Goal: Task Accomplishment & Management: Use online tool/utility

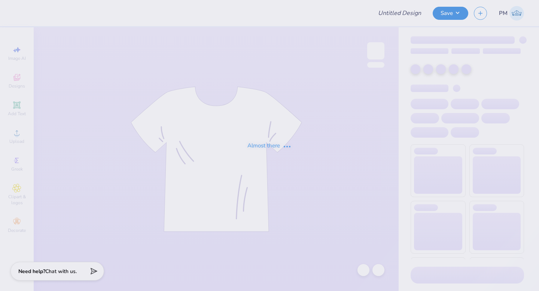
type input "Theta Bid Day Tanks"
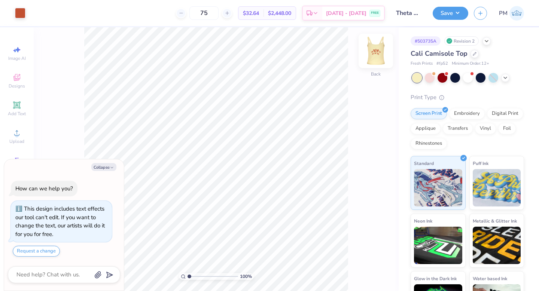
click at [379, 47] on img at bounding box center [376, 51] width 30 height 30
type textarea "x"
type input "2.06"
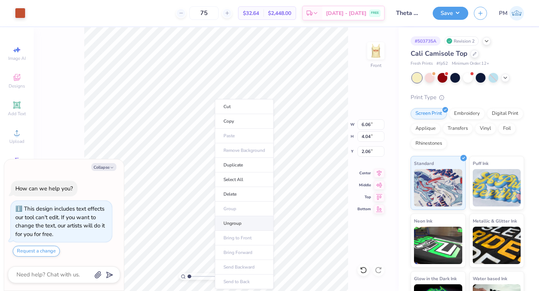
click at [236, 224] on li "Ungroup" at bounding box center [244, 224] width 59 height 15
type textarea "x"
type input "0.33"
type input "1.27"
type input "2.36"
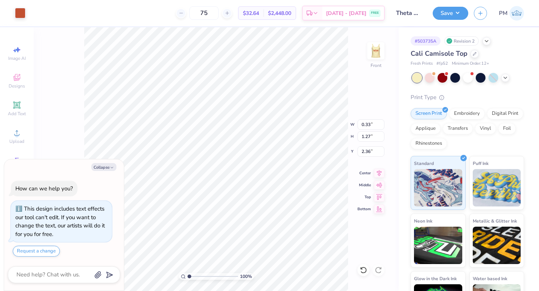
type textarea "x"
type input "1.73"
type textarea "x"
type input "2.64"
click at [373, 49] on img at bounding box center [376, 51] width 30 height 30
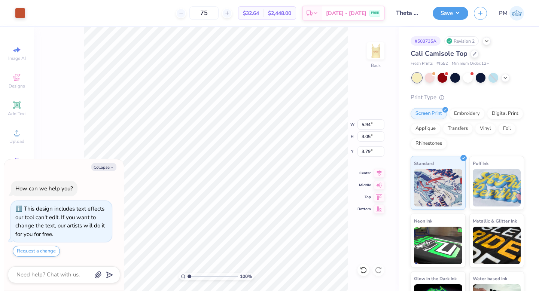
type textarea "x"
type input "6.13"
click at [383, 55] on img at bounding box center [376, 51] width 30 height 30
click at [379, 59] on img at bounding box center [376, 51] width 30 height 30
type textarea "x"
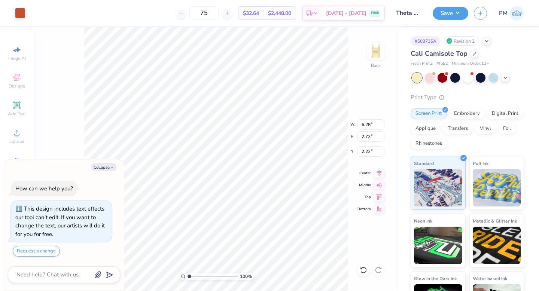
type input "2.11"
type textarea "x"
type input "6.28"
type input "2.73"
type input "2.11"
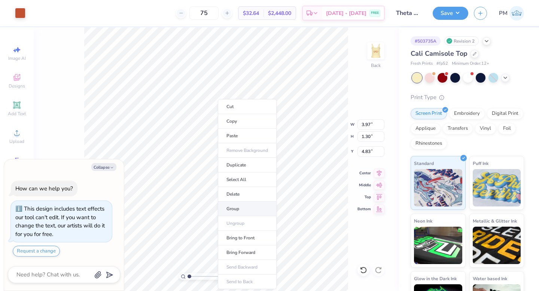
click at [243, 206] on li "Group" at bounding box center [247, 209] width 59 height 15
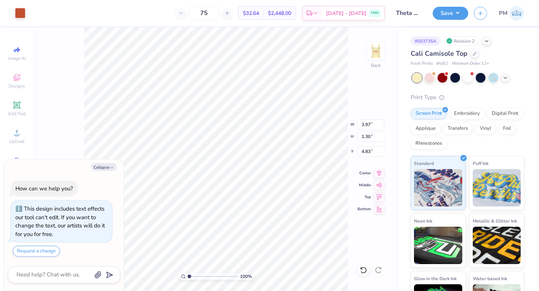
type textarea "x"
type input "5.39"
type textarea "x"
type input "6.28"
type input "2.73"
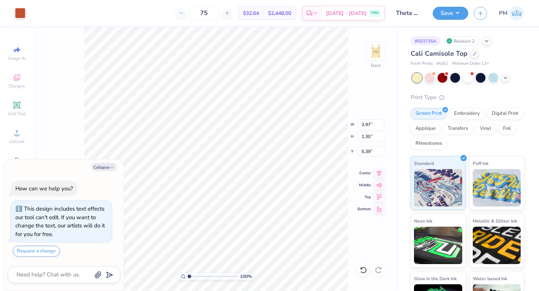
type input "2.11"
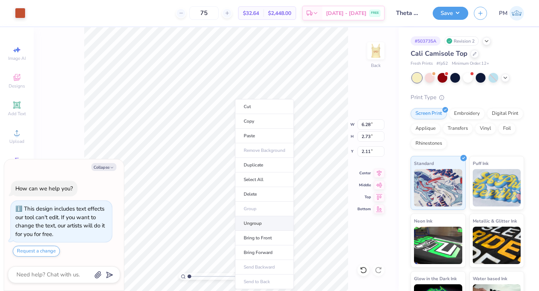
click at [262, 221] on li "Ungroup" at bounding box center [264, 224] width 59 height 15
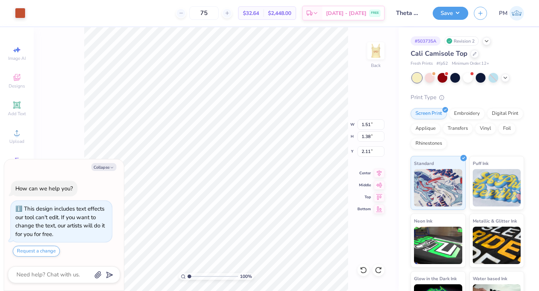
type textarea "x"
type input "1.62"
click at [272, 210] on li "Group" at bounding box center [265, 209] width 59 height 15
type textarea "x"
type input "2.17"
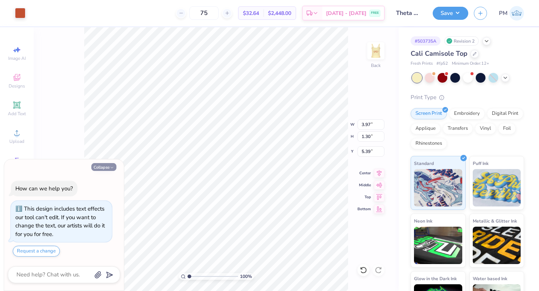
click at [104, 170] on button "Collapse" at bounding box center [103, 167] width 25 height 8
type textarea "x"
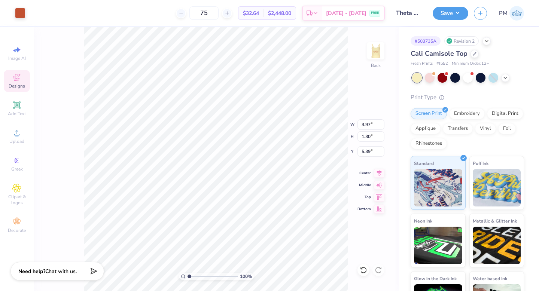
click at [15, 92] on div "Designs" at bounding box center [17, 81] width 26 height 22
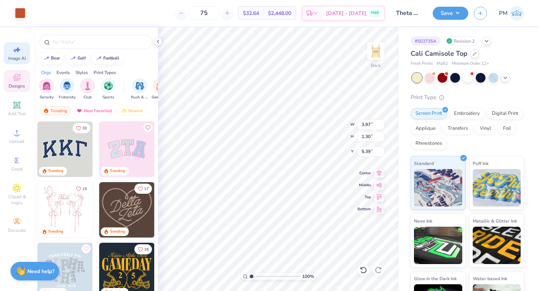
click at [19, 51] on icon at bounding box center [16, 49] width 9 height 9
select select "4"
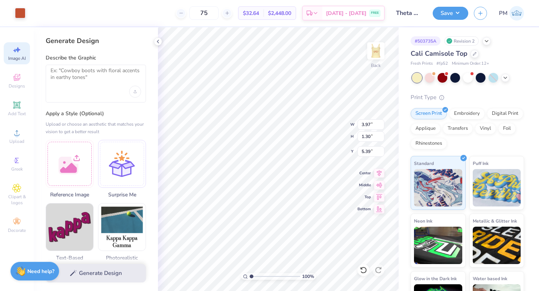
click at [76, 89] on div at bounding box center [96, 84] width 100 height 38
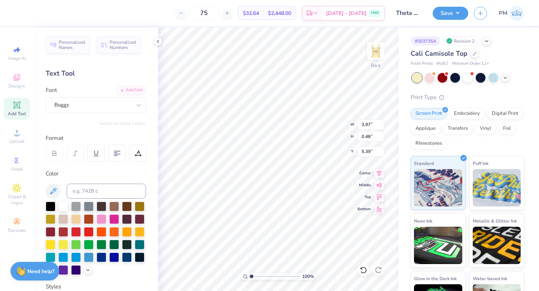
type input "3.97"
type input "0.48"
type input "5.39"
click at [98, 103] on div "Buggy" at bounding box center [93, 105] width 79 height 12
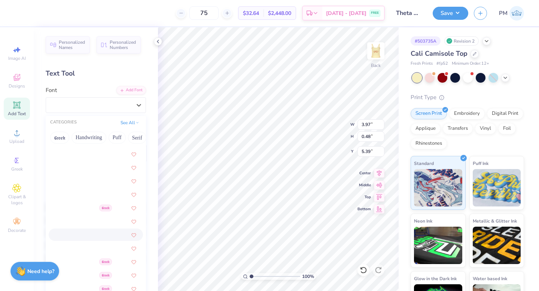
scroll to position [252, 0]
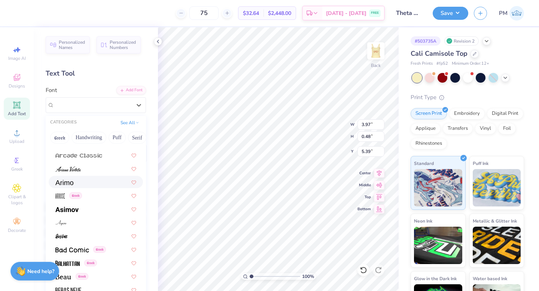
click at [89, 182] on div at bounding box center [95, 182] width 81 height 8
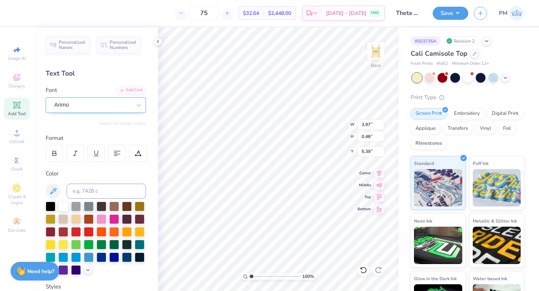
click at [84, 106] on div "Arimo" at bounding box center [93, 105] width 79 height 12
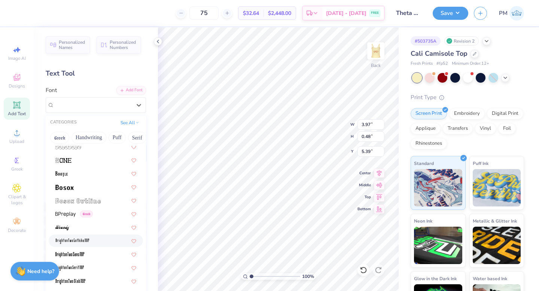
scroll to position [513, 0]
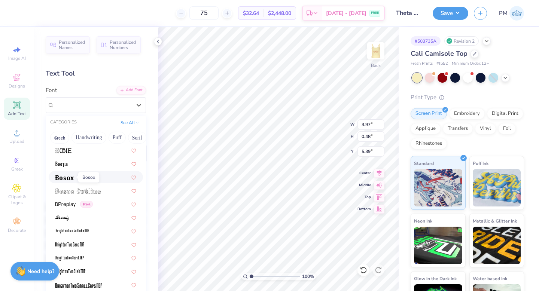
click at [70, 176] on img at bounding box center [64, 177] width 18 height 5
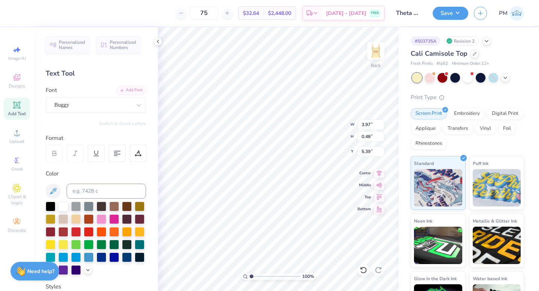
type input "2.25"
type input "0.36"
type input "5.87"
type input "5.79"
type input "3.61"
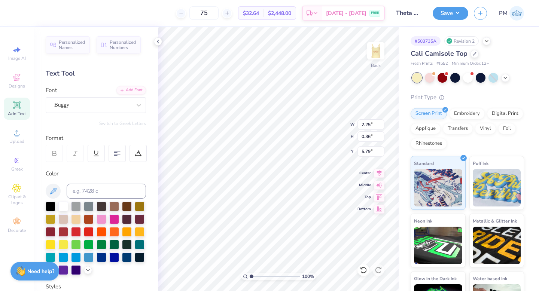
type input "0.39"
type input "5.40"
click at [363, 268] on icon at bounding box center [363, 270] width 7 height 7
click at [73, 109] on div "Buggy" at bounding box center [93, 105] width 79 height 12
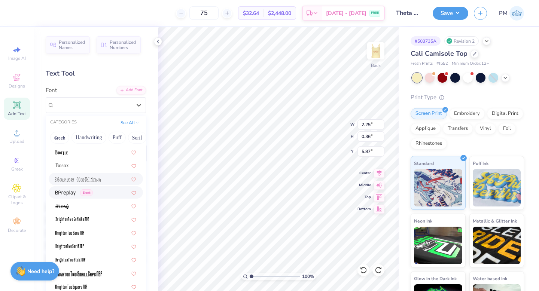
scroll to position [493, 0]
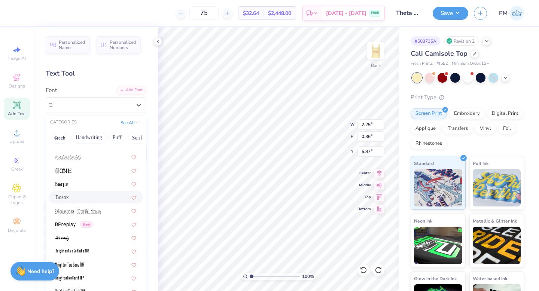
click at [76, 199] on div "Bosox" at bounding box center [95, 198] width 81 height 8
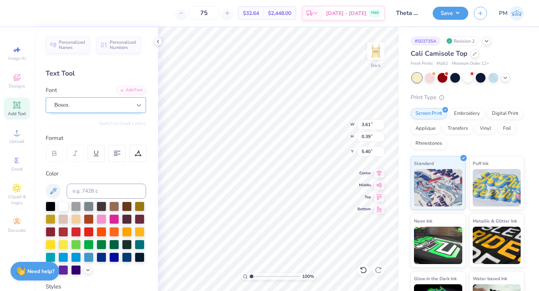
type input "3.61"
type input "0.39"
type input "5.40"
type input "1.91"
type input "0.31"
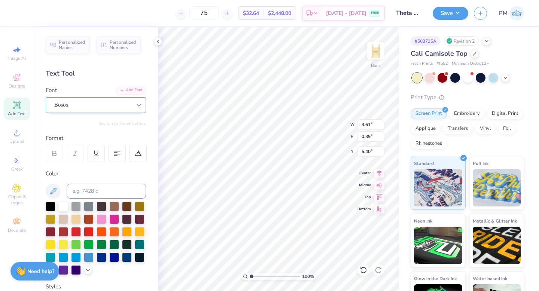
type input "6.37"
click at [79, 105] on div "Buggy" at bounding box center [93, 105] width 79 height 12
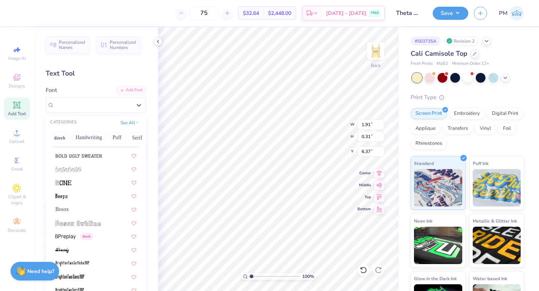
scroll to position [486, 0]
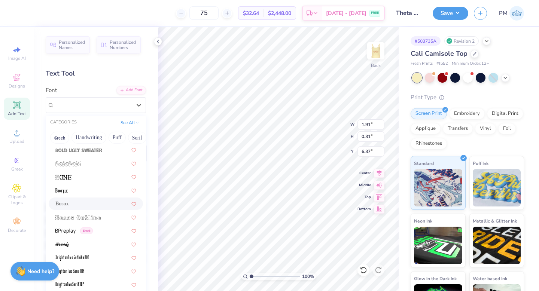
click at [65, 205] on span "Bosox" at bounding box center [61, 204] width 13 height 8
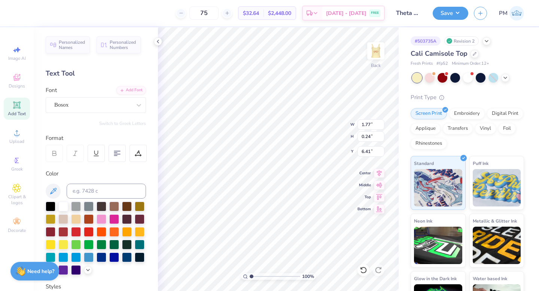
type input "6.26"
click at [299, 25] on div "75 $32.64 Per Item $2,448.00 Total Est. Delivery [DATE] - [DATE] FREE" at bounding box center [203, 13] width 364 height 26
click at [372, 49] on img at bounding box center [376, 51] width 30 height 30
click at [158, 43] on icon at bounding box center [158, 42] width 6 height 6
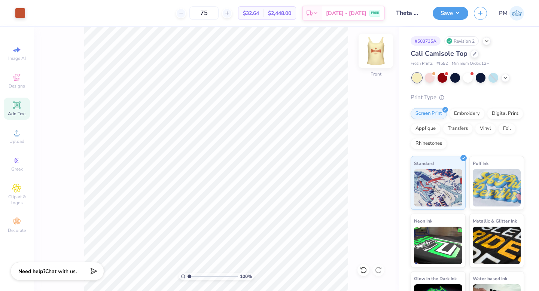
click at [374, 55] on img at bounding box center [376, 51] width 30 height 30
click at [381, 49] on img at bounding box center [376, 51] width 30 height 30
click at [375, 52] on img at bounding box center [376, 51] width 30 height 30
type input "2.18"
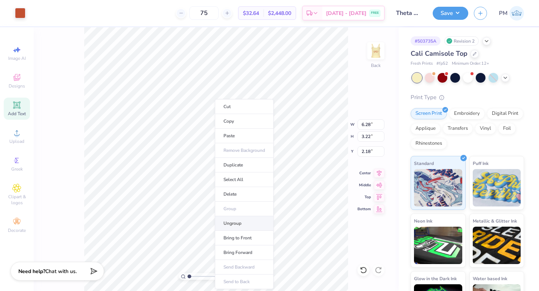
click at [245, 222] on li "Ungroup" at bounding box center [244, 224] width 59 height 15
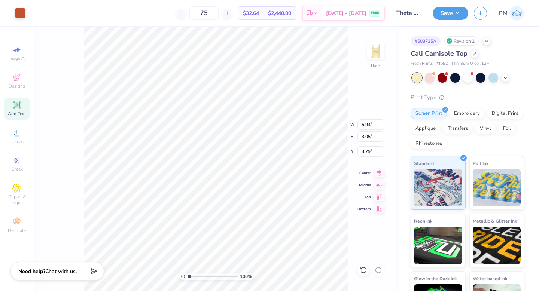
type input "2.22"
type input "1.14"
type input "2.26"
click at [239, 206] on li "Group" at bounding box center [243, 209] width 59 height 15
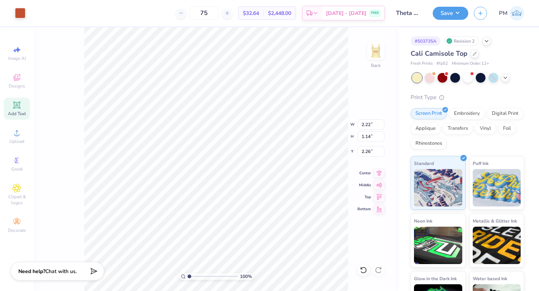
type input "6.50"
type input "0.61"
type input "1.23"
type input "3.71"
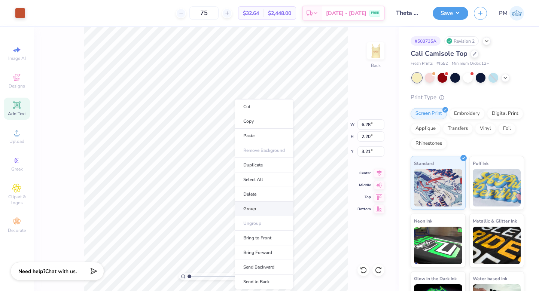
click at [255, 212] on li "Group" at bounding box center [264, 209] width 59 height 15
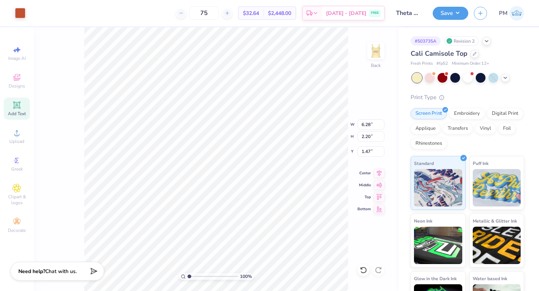
type input "1.47"
click at [255, 208] on li "Group" at bounding box center [261, 209] width 59 height 15
type input "3.67"
type input "2.22"
type input "1.14"
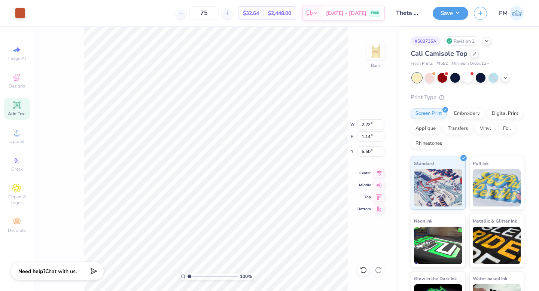
type input "5.10"
type input "3.67"
type input "1.88"
type input "6.50"
type input "3.61"
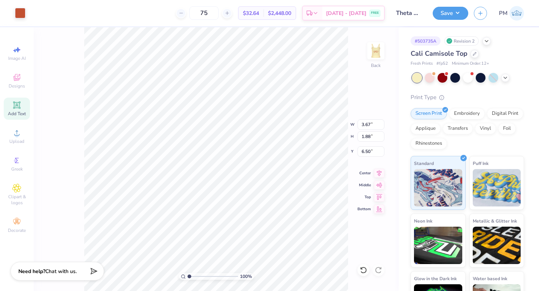
type input "1.10"
type input "3.67"
type input "1.88"
type input "3.29"
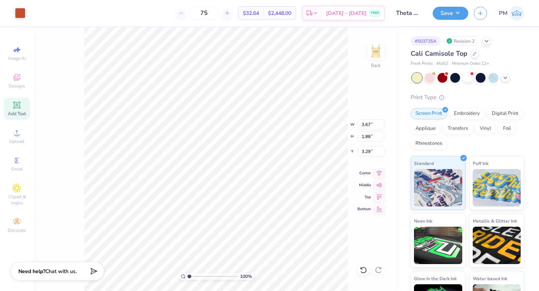
type input "2.91"
type input "1.49"
type input "3.43"
type input "3.61"
type input "1.10"
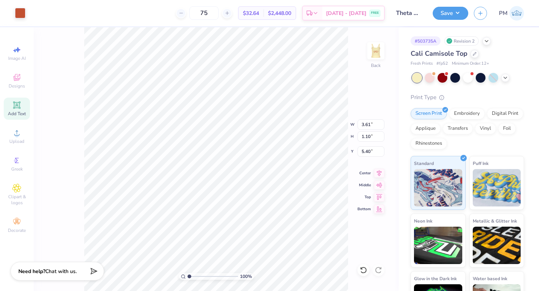
type input "4.92"
type input "2.91"
type input "1.49"
type input "3.43"
click at [363, 273] on icon at bounding box center [363, 270] width 7 height 7
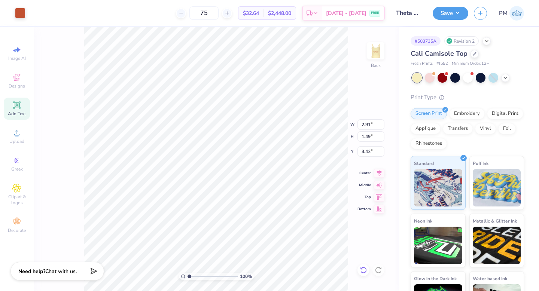
click at [363, 273] on icon at bounding box center [363, 270] width 7 height 7
click at [363, 270] on icon at bounding box center [363, 270] width 7 height 7
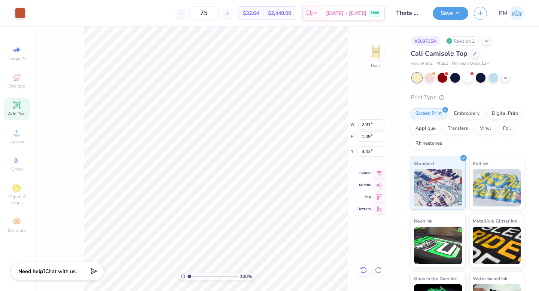
click at [363, 270] on icon at bounding box center [363, 270] width 7 height 7
click at [363, 269] on icon at bounding box center [363, 270] width 7 height 7
click at [363, 269] on icon at bounding box center [361, 268] width 1 height 1
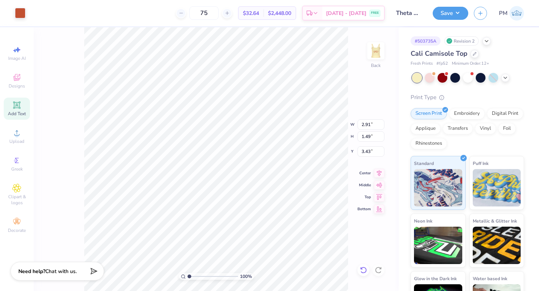
click at [363, 269] on icon at bounding box center [361, 268] width 1 height 1
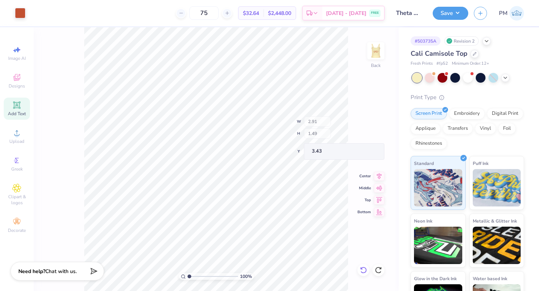
click at [363, 269] on icon at bounding box center [361, 268] width 1 height 1
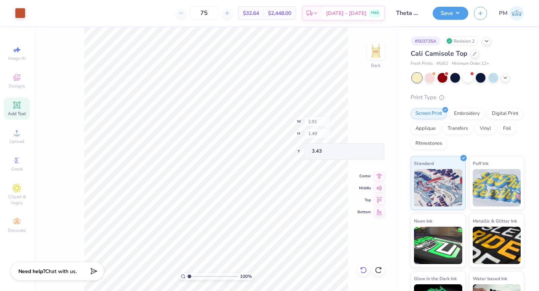
click at [363, 269] on icon at bounding box center [361, 268] width 1 height 1
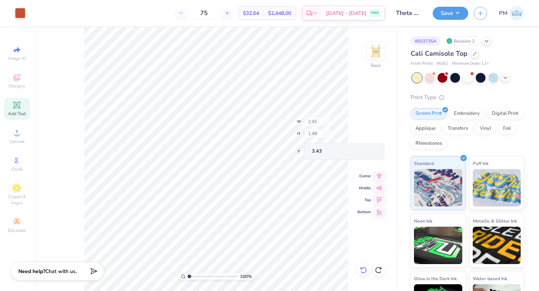
click at [363, 269] on icon at bounding box center [361, 268] width 1 height 1
click at [380, 271] on icon at bounding box center [378, 270] width 7 height 7
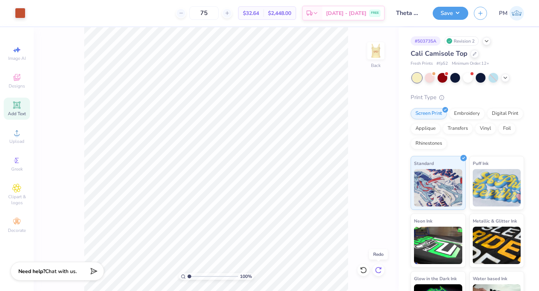
click at [380, 272] on icon at bounding box center [378, 270] width 7 height 7
type input "0.50"
type input "0.83"
click at [376, 50] on img at bounding box center [376, 51] width 30 height 30
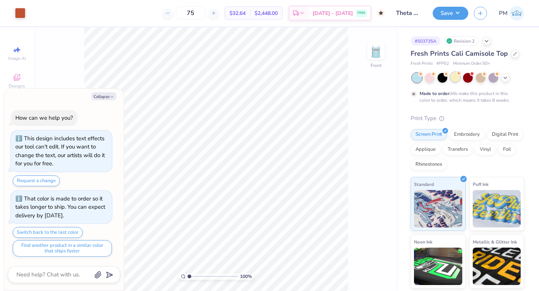
click at [455, 80] on div at bounding box center [456, 77] width 10 height 10
click at [504, 79] on icon at bounding box center [506, 77] width 6 height 6
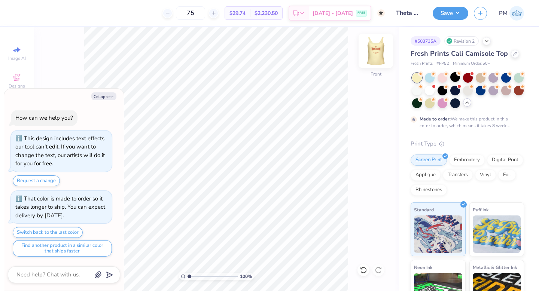
click at [378, 53] on img at bounding box center [376, 51] width 30 height 30
type textarea "x"
type input "2.00"
type input "1.03"
type input "6.64"
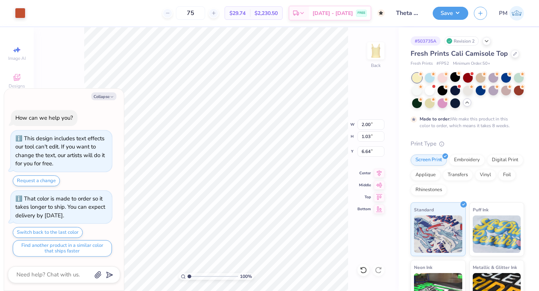
type textarea "x"
type input "4.44"
type textarea "x"
type input "5.46"
click at [12, 47] on div "Image AI" at bounding box center [17, 53] width 26 height 22
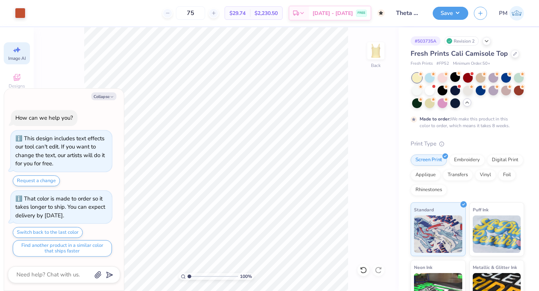
type textarea "x"
select select "4"
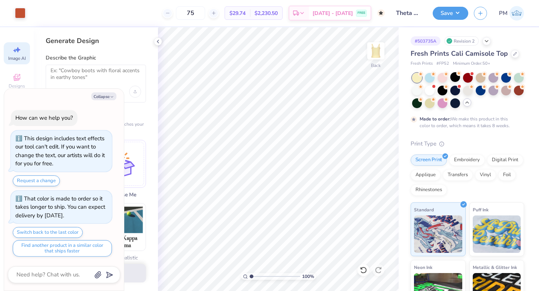
click at [77, 66] on div at bounding box center [96, 84] width 100 height 38
click at [106, 103] on div "Collapse How can we help you? This design includes text effects our tool can't …" at bounding box center [64, 190] width 120 height 202
click at [106, 94] on button "Collapse" at bounding box center [103, 97] width 25 height 8
type textarea "x"
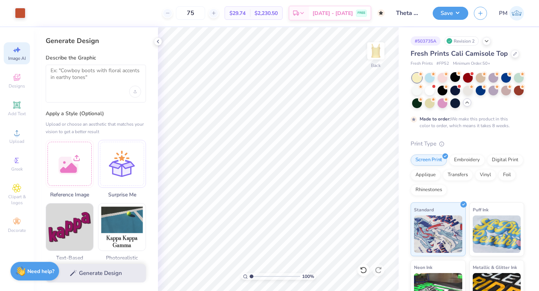
click at [64, 65] on div at bounding box center [96, 84] width 100 height 38
click at [64, 77] on textarea at bounding box center [96, 76] width 91 height 19
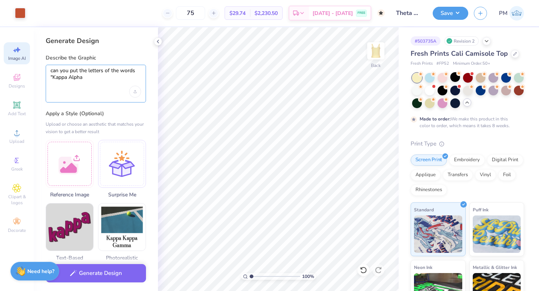
drag, startPoint x: 85, startPoint y: 78, endPoint x: 53, endPoint y: 79, distance: 31.9
click at [53, 79] on textarea "can you put the letters of the words "Kappa Alpha" at bounding box center [96, 76] width 91 height 19
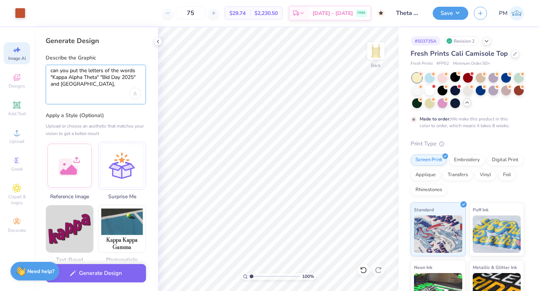
click at [60, 84] on textarea "can you put the letters of the words "Kappa Alpha Theta" "Bid Day 2025" and [GE…" at bounding box center [96, 77] width 91 height 21
click at [88, 87] on textarea "can you put the letters of the words "Kappa Alpha Theta" "Bid Day 2025" and "[G…" at bounding box center [96, 77] width 91 height 21
click at [90, 85] on textarea "can you put the letters of the words "Kappa Alpha Theta" "Bid Day 2025" and "[G…" at bounding box center [96, 77] width 91 height 21
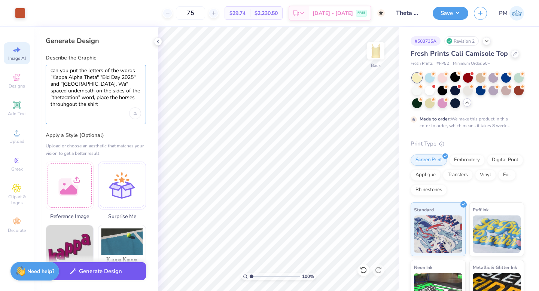
type textarea "can you put the letters of the words "Kappa Alpha Theta" "Bid Day 2025" and "[G…"
click at [74, 276] on button "Generate Design" at bounding box center [96, 272] width 100 height 18
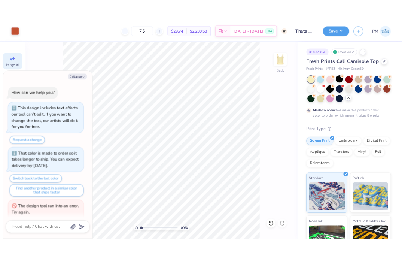
scroll to position [18, 0]
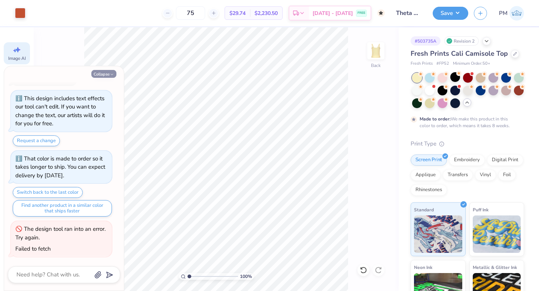
click at [103, 77] on button "Collapse" at bounding box center [103, 74] width 25 height 8
type textarea "x"
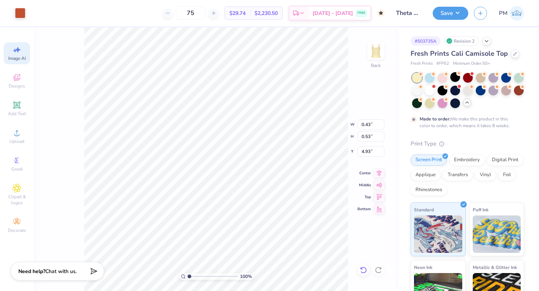
click at [361, 268] on icon at bounding box center [363, 270] width 7 height 7
click at [361, 269] on icon at bounding box center [363, 270] width 6 height 7
click at [361, 269] on icon at bounding box center [361, 268] width 1 height 1
type input "7.13"
click at [361, 269] on icon at bounding box center [361, 268] width 1 height 1
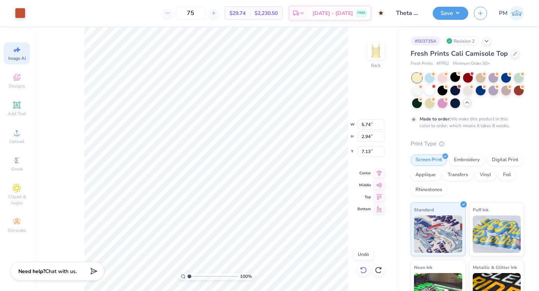
type input "5.74"
type input "2.94"
type input "4.72"
type input "4.74"
click at [447, 16] on button "Save" at bounding box center [451, 12] width 36 height 13
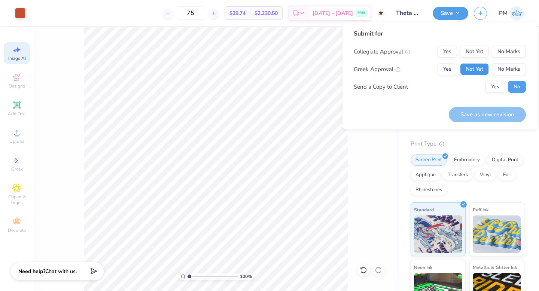
click at [474, 70] on button "Not Yet" at bounding box center [474, 69] width 29 height 12
click at [514, 51] on button "No Marks" at bounding box center [509, 52] width 34 height 12
click at [488, 114] on button "Save as new revision" at bounding box center [487, 114] width 77 height 15
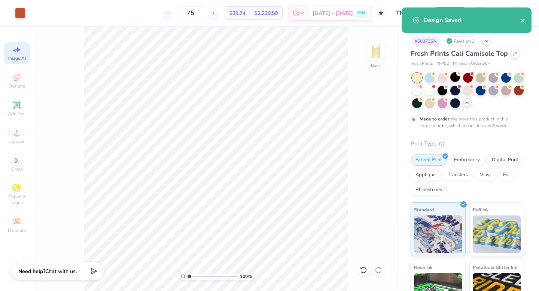
click at [524, 22] on icon "close" at bounding box center [523, 21] width 4 height 4
